Goal: Complete application form

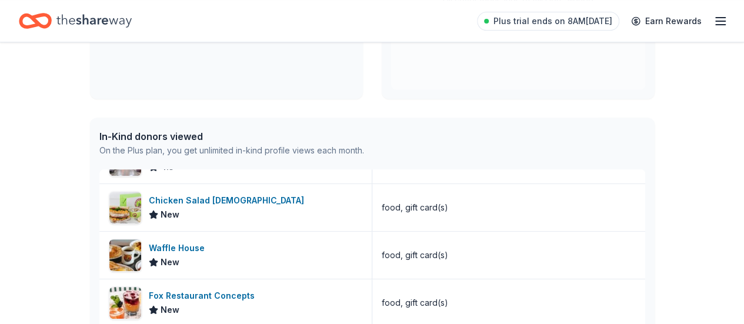
scroll to position [1236, 0]
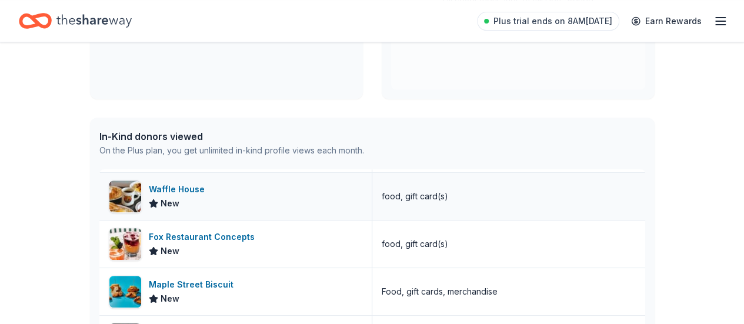
click at [168, 197] on span "New" at bounding box center [170, 204] width 19 height 14
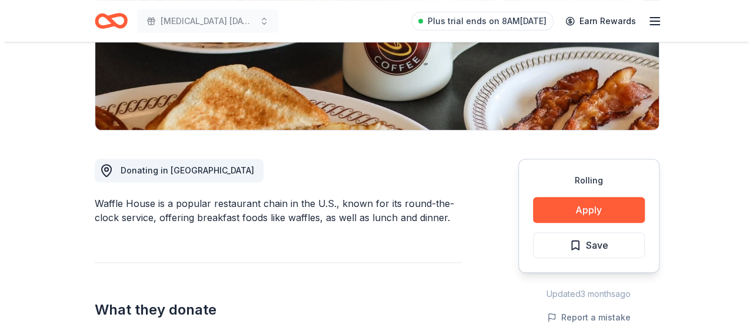
scroll to position [294, 0]
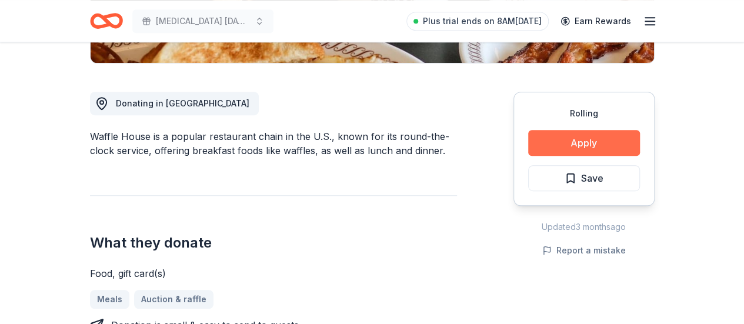
click at [583, 145] on button "Apply" at bounding box center [584, 143] width 112 height 26
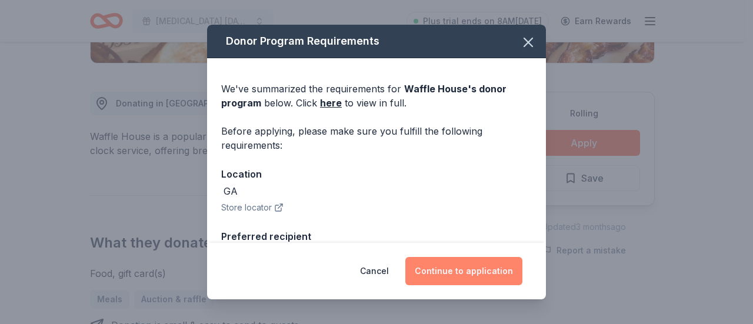
click at [457, 270] on button "Continue to application" at bounding box center [463, 271] width 117 height 28
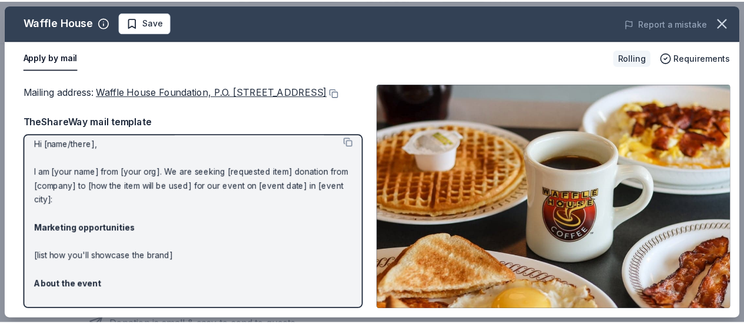
scroll to position [0, 0]
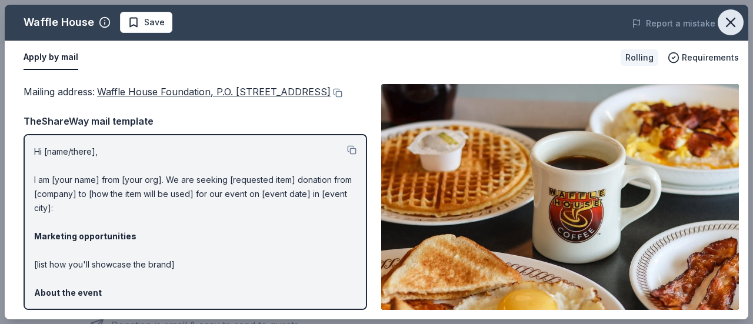
click at [730, 23] on icon "button" at bounding box center [731, 22] width 8 height 8
